Goal: Transaction & Acquisition: Download file/media

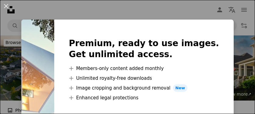
scroll to position [867, 0]
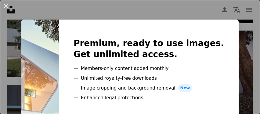
click at [237, 66] on div "An X shape Premium, ready to use images. Get unlimited access. A plus sign Memb…" at bounding box center [130, 57] width 260 height 114
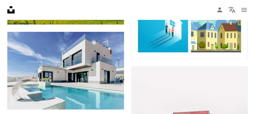
scroll to position [410, 0]
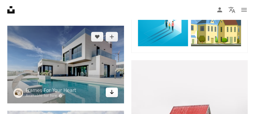
click at [113, 90] on icon "Arrow pointing down" at bounding box center [111, 91] width 5 height 7
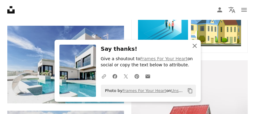
click at [198, 46] on icon "An X shape" at bounding box center [194, 45] width 7 height 7
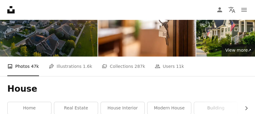
scroll to position [0, 0]
